Goal: Transaction & Acquisition: Purchase product/service

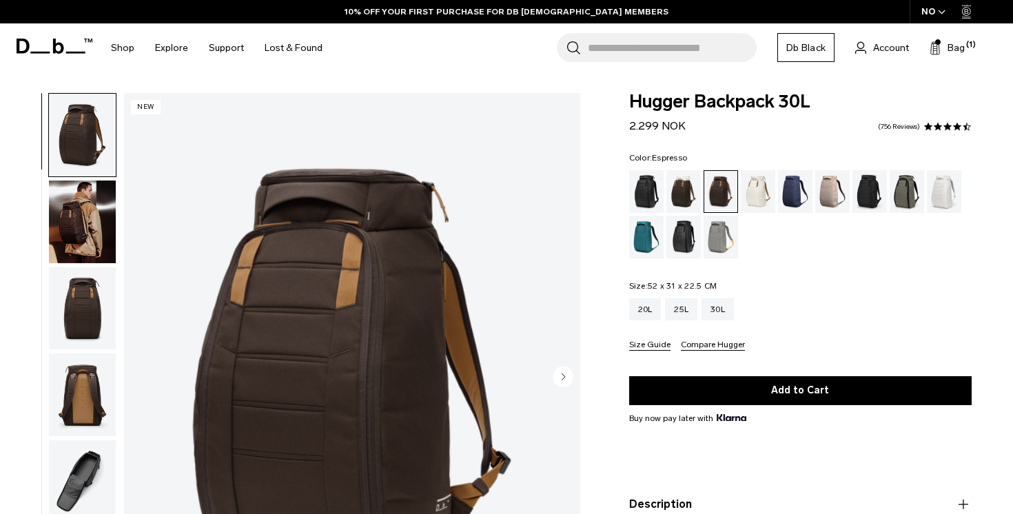
click at [812, 101] on span "Hugger Backpack 30L" at bounding box center [800, 102] width 343 height 18
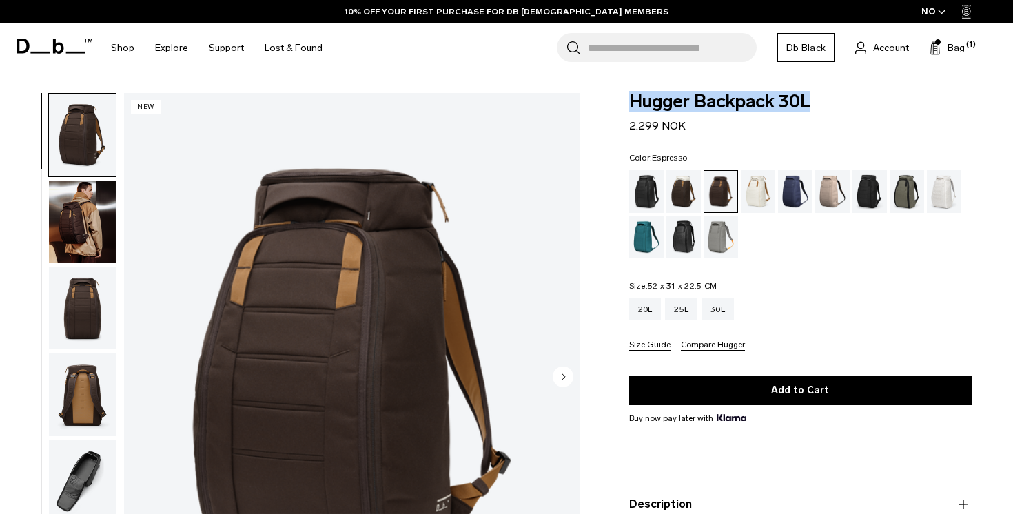
drag, startPoint x: 812, startPoint y: 101, endPoint x: 635, endPoint y: 111, distance: 177.5
click at [635, 111] on span "Hugger Backpack 30L" at bounding box center [800, 102] width 343 height 18
copy div "Hugger Backpack 30L"
drag, startPoint x: 698, startPoint y: 159, endPoint x: 654, endPoint y: 159, distance: 44.8
click at [654, 159] on fieldset "Color: Espresso Out of stock" at bounding box center [800, 206] width 343 height 105
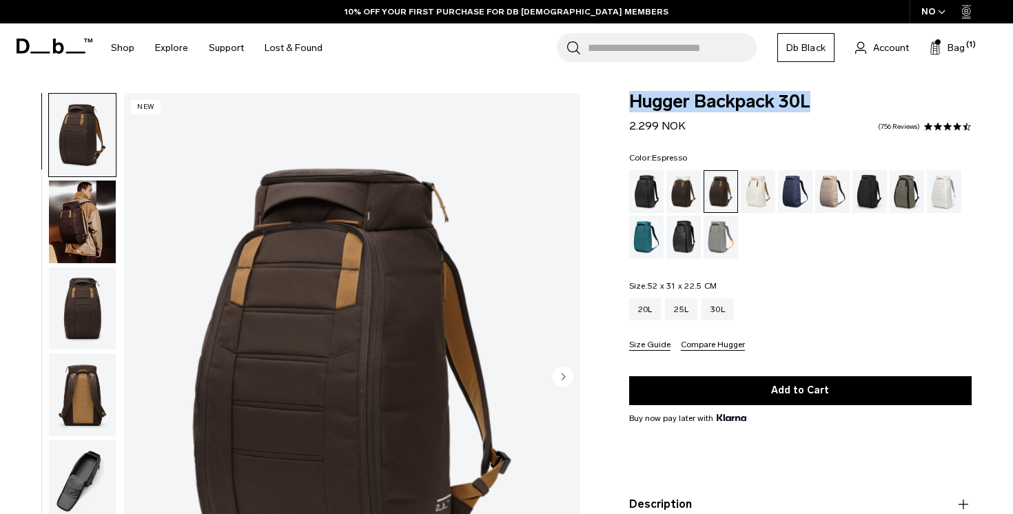
copy span "Espresso"
